Goal: Check status

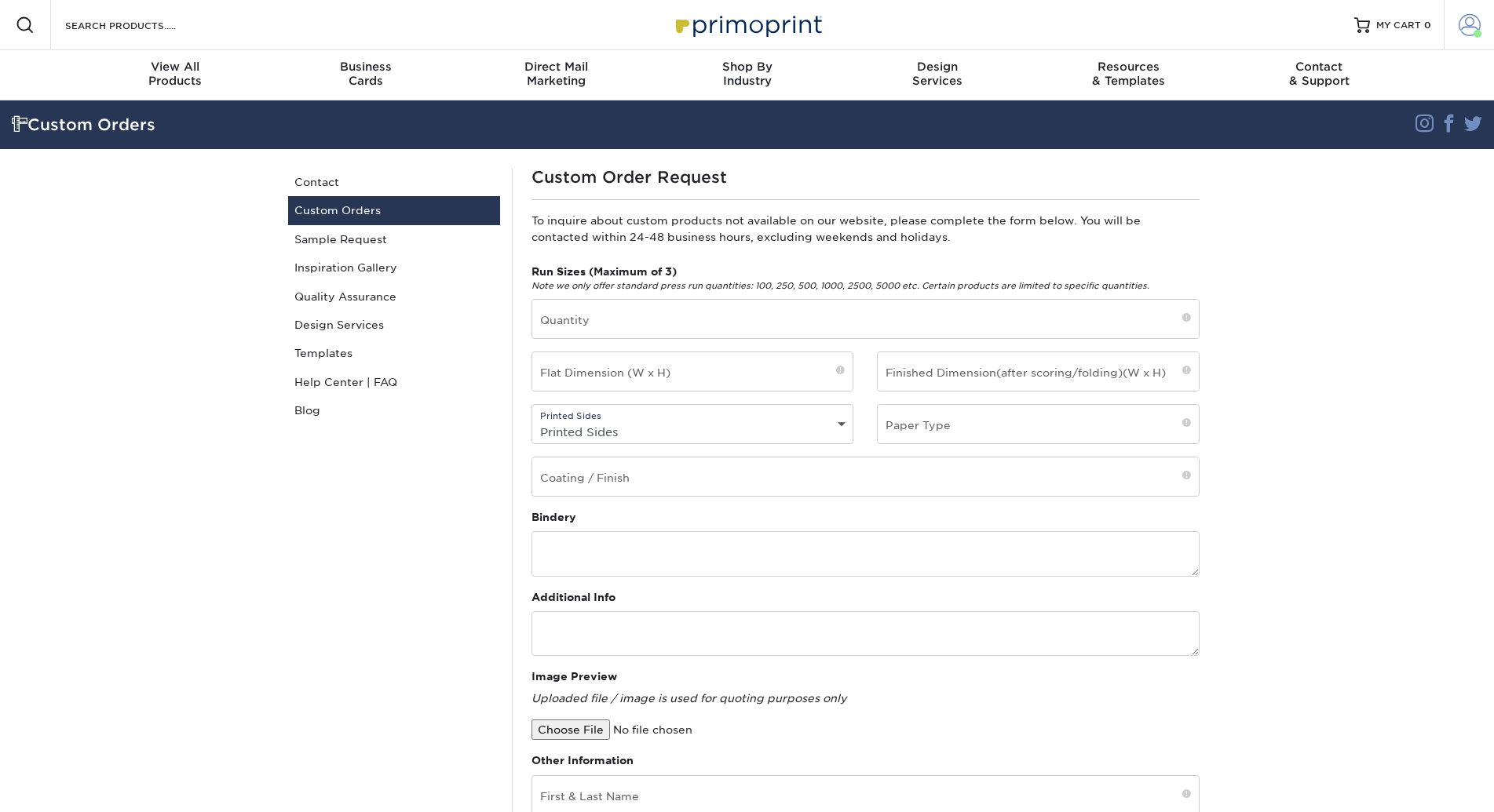
click at [1470, 23] on span at bounding box center [1470, 26] width 22 height 22
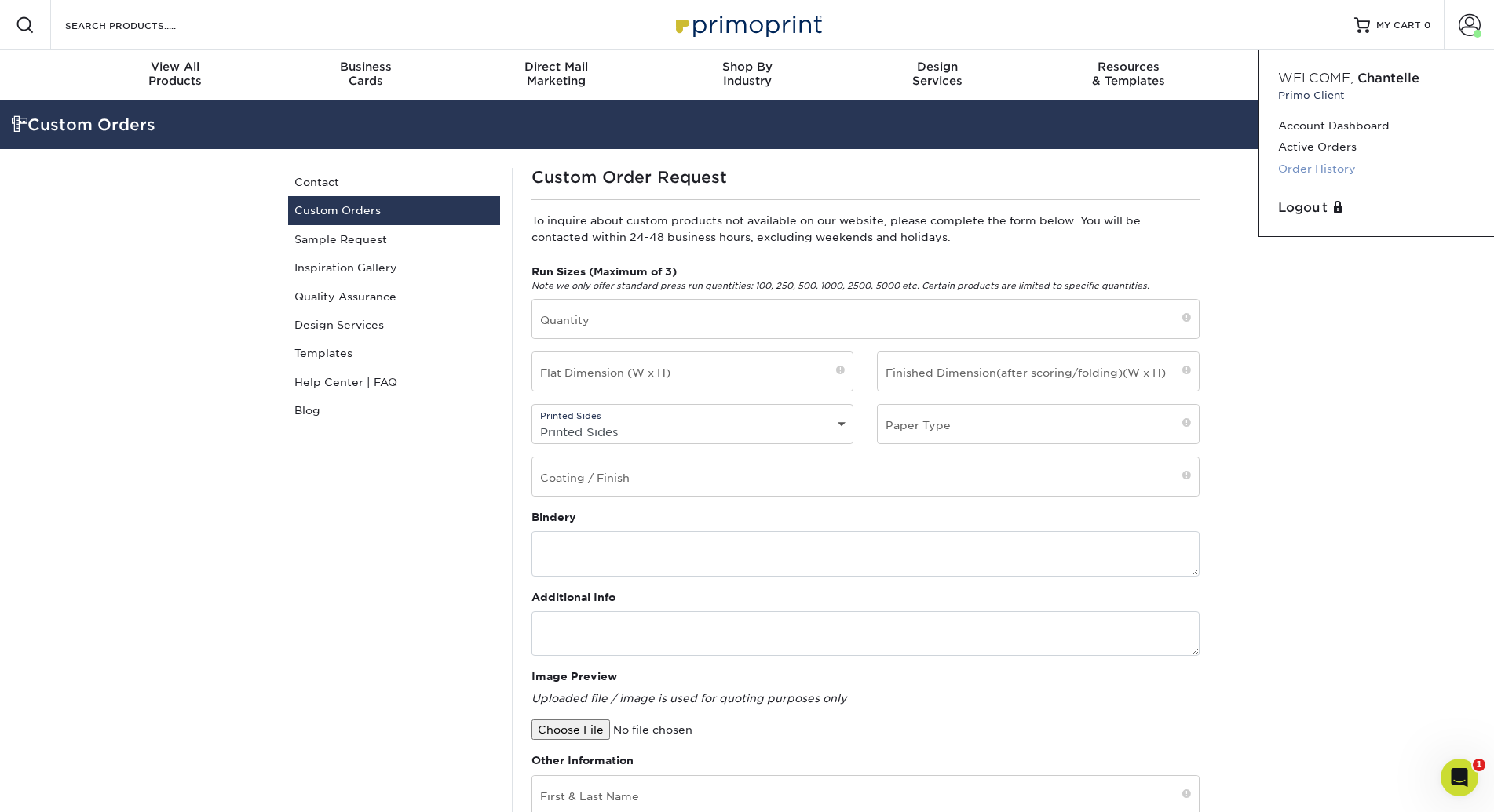
click at [1332, 171] on link "Order History" at bounding box center [1376, 169] width 197 height 21
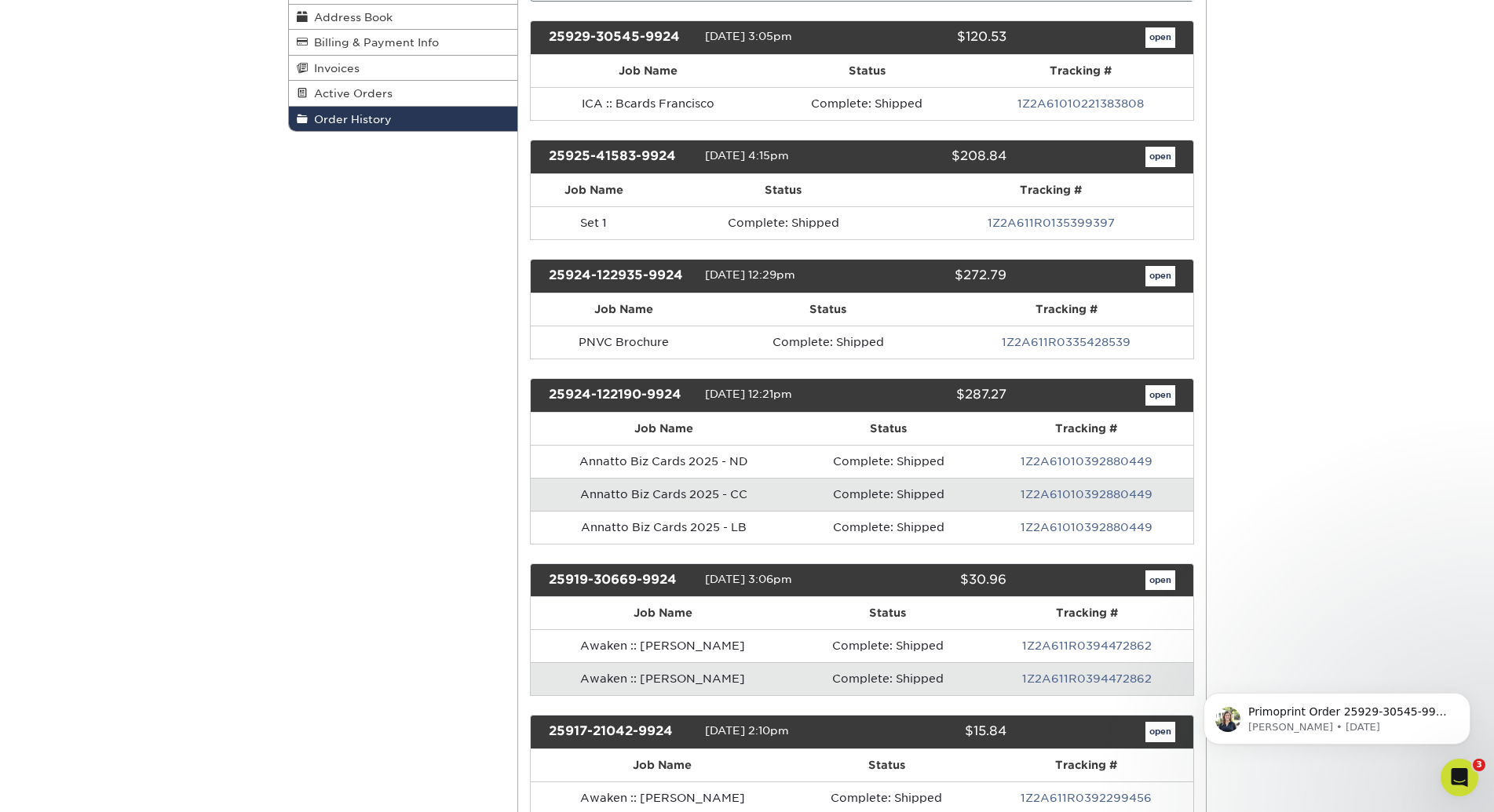
scroll to position [258, 0]
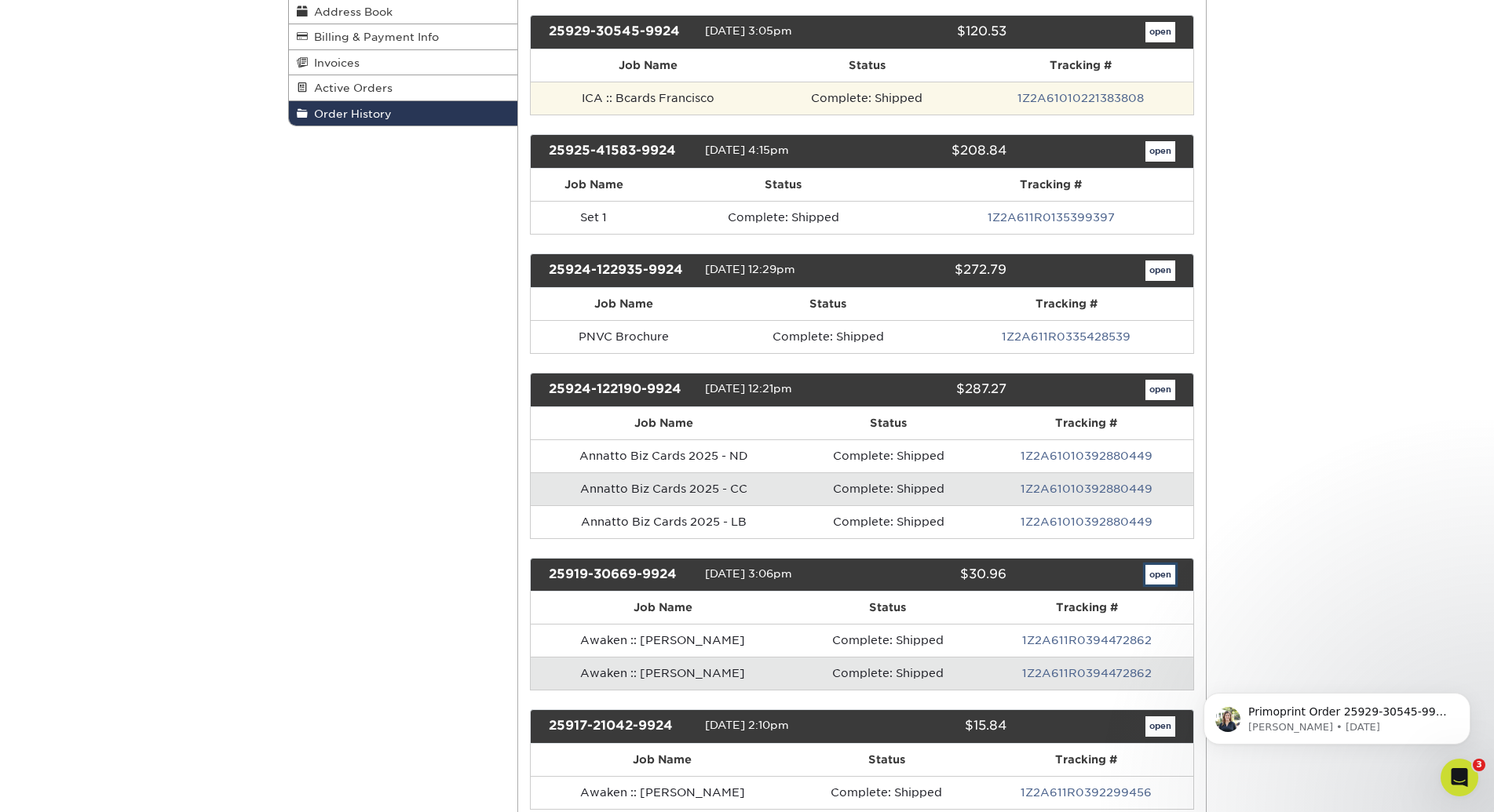
click at [1162, 575] on link "open" at bounding box center [1160, 576] width 30 height 20
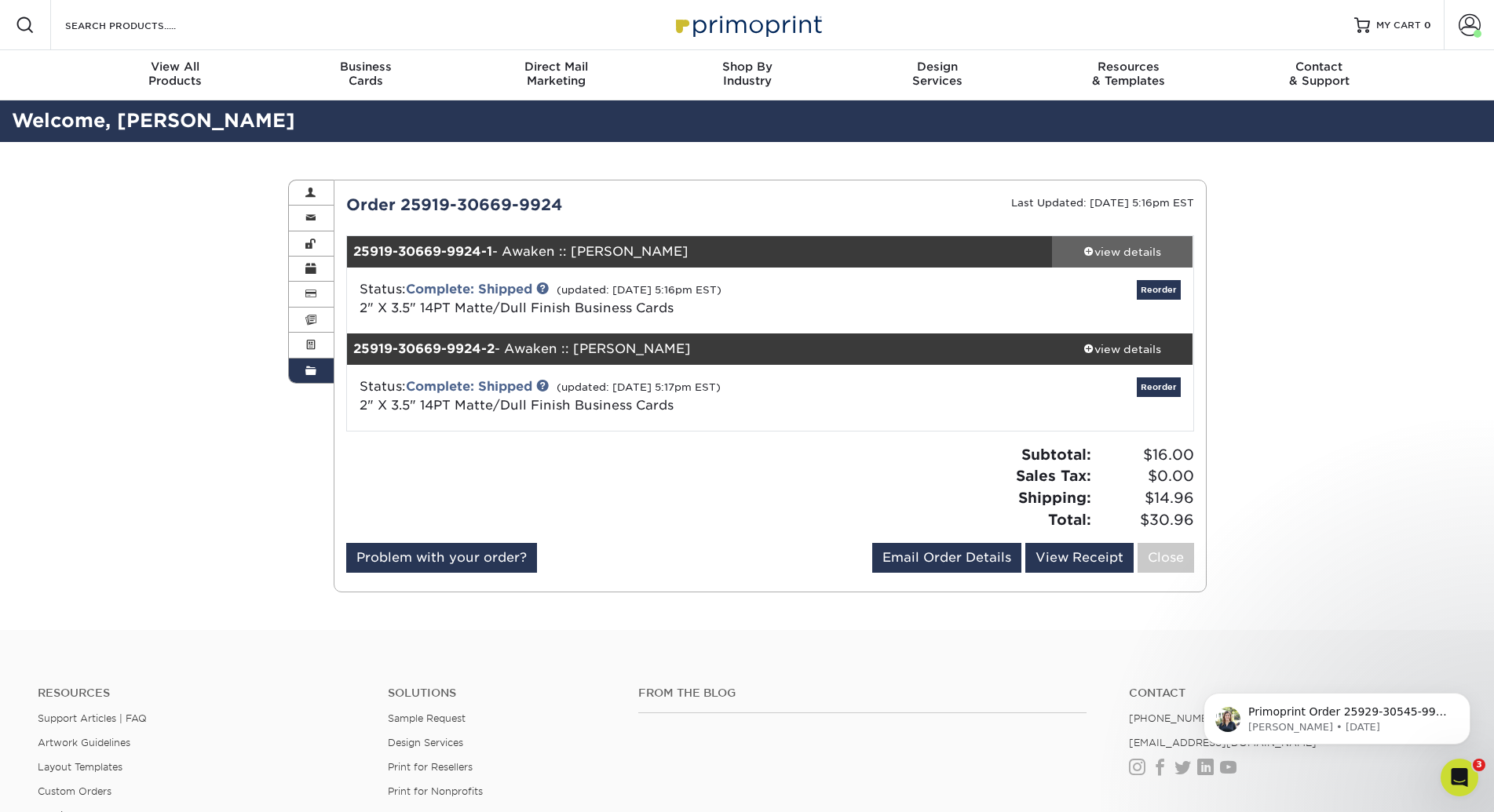
click at [1139, 257] on div "view details" at bounding box center [1123, 252] width 142 height 15
